Goal: Download file/media

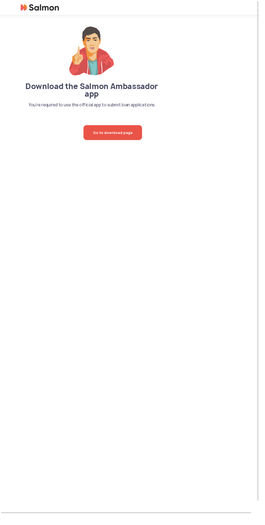
click at [118, 136] on span "Go to download page" at bounding box center [115, 135] width 40 height 15
